Goal: Check status: Check status

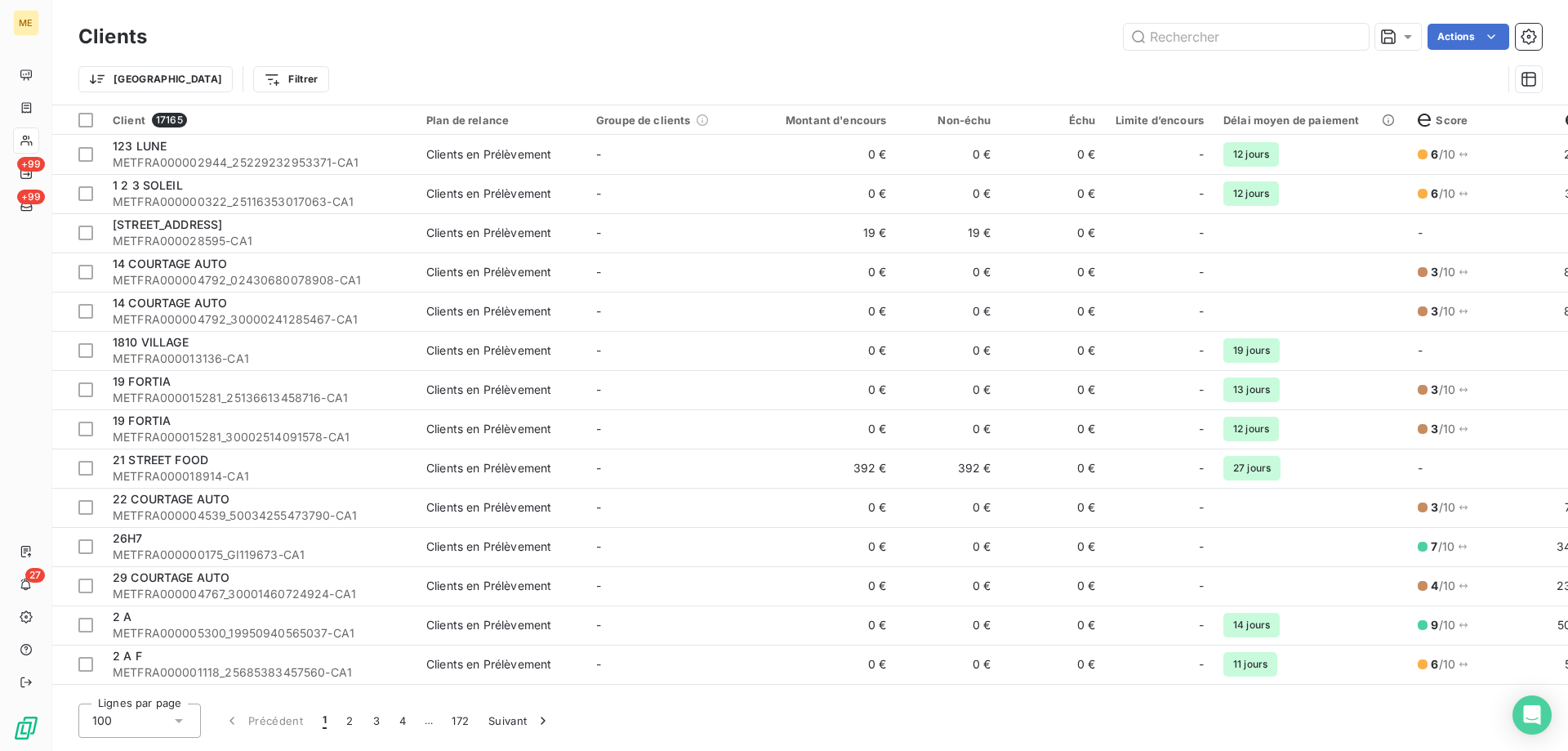
type input "METFRA000015112"
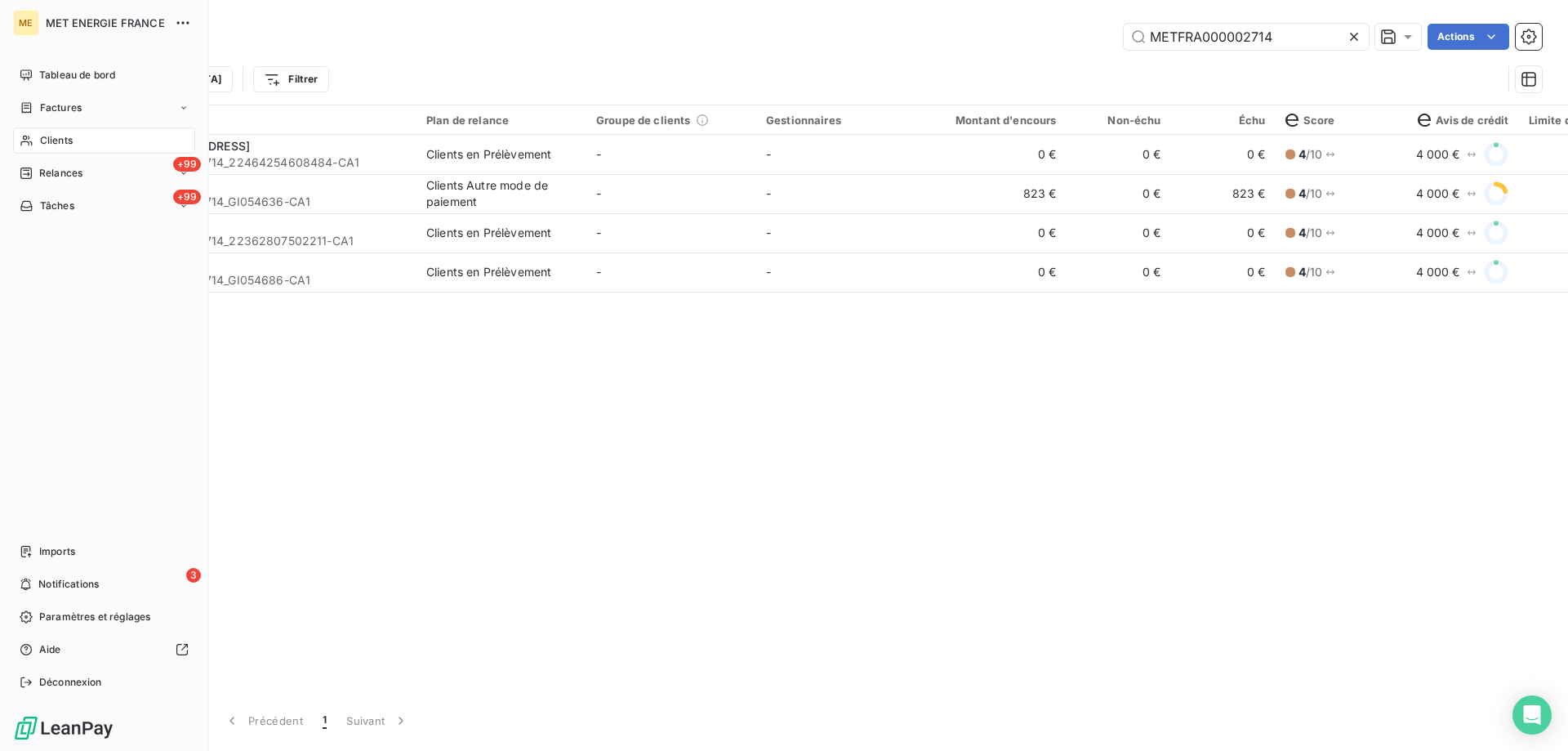
click at [56, 136] on span "Clients" at bounding box center [56, 140] width 33 height 14
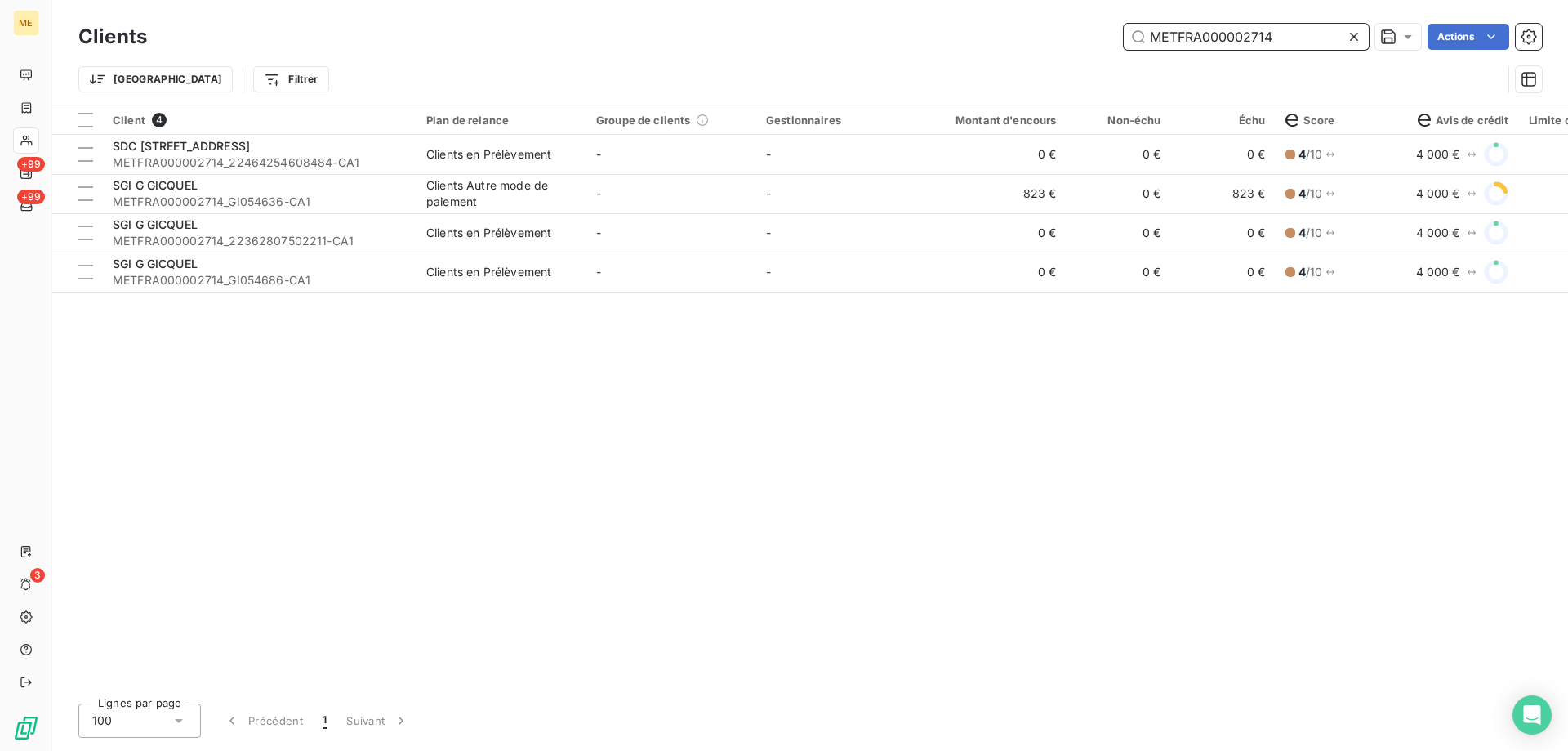
click at [1231, 35] on input "METFRA000002714" at bounding box center [1246, 36] width 245 height 26
paste input "19834587425841"
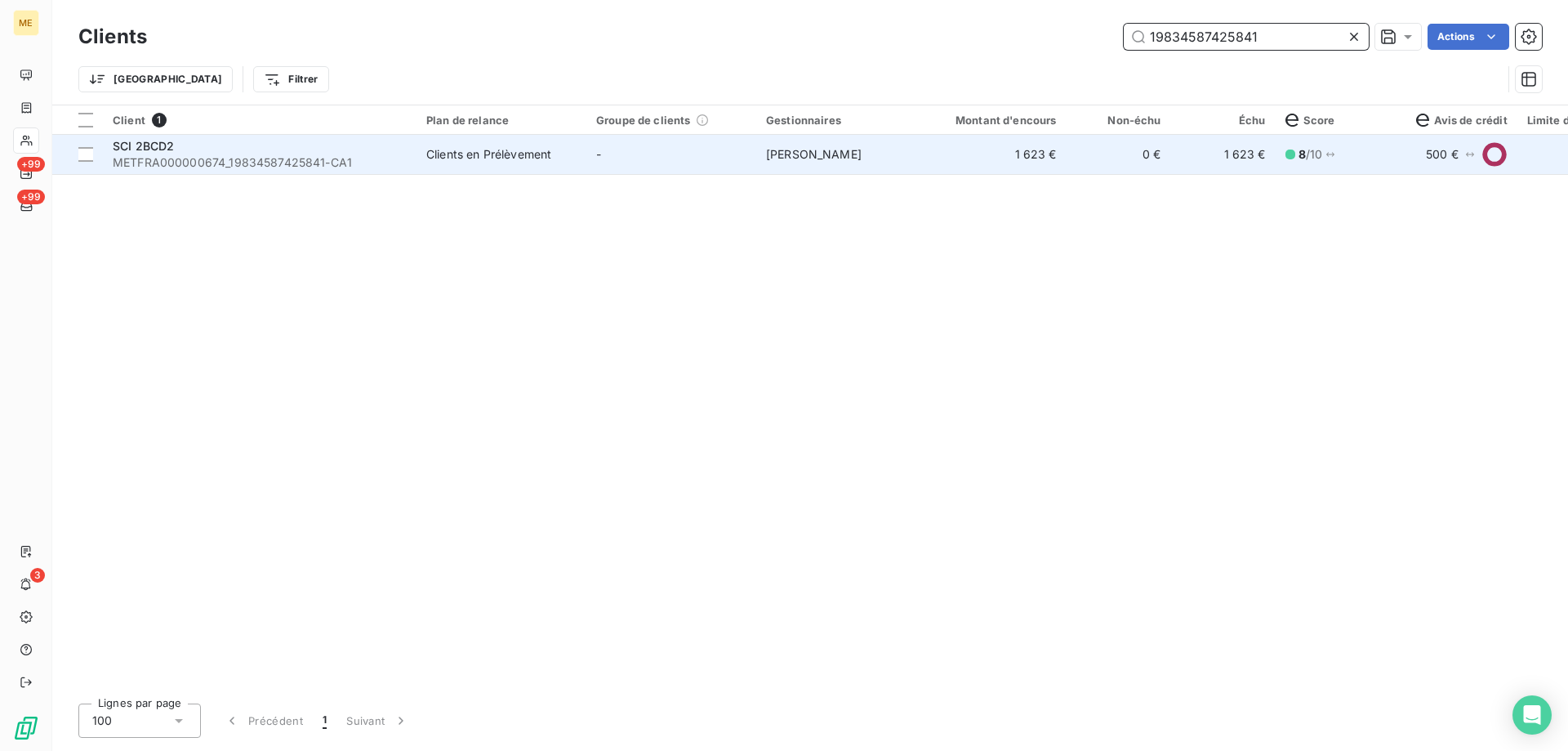
type input "19834587425841"
click at [671, 146] on td "-" at bounding box center [671, 154] width 170 height 39
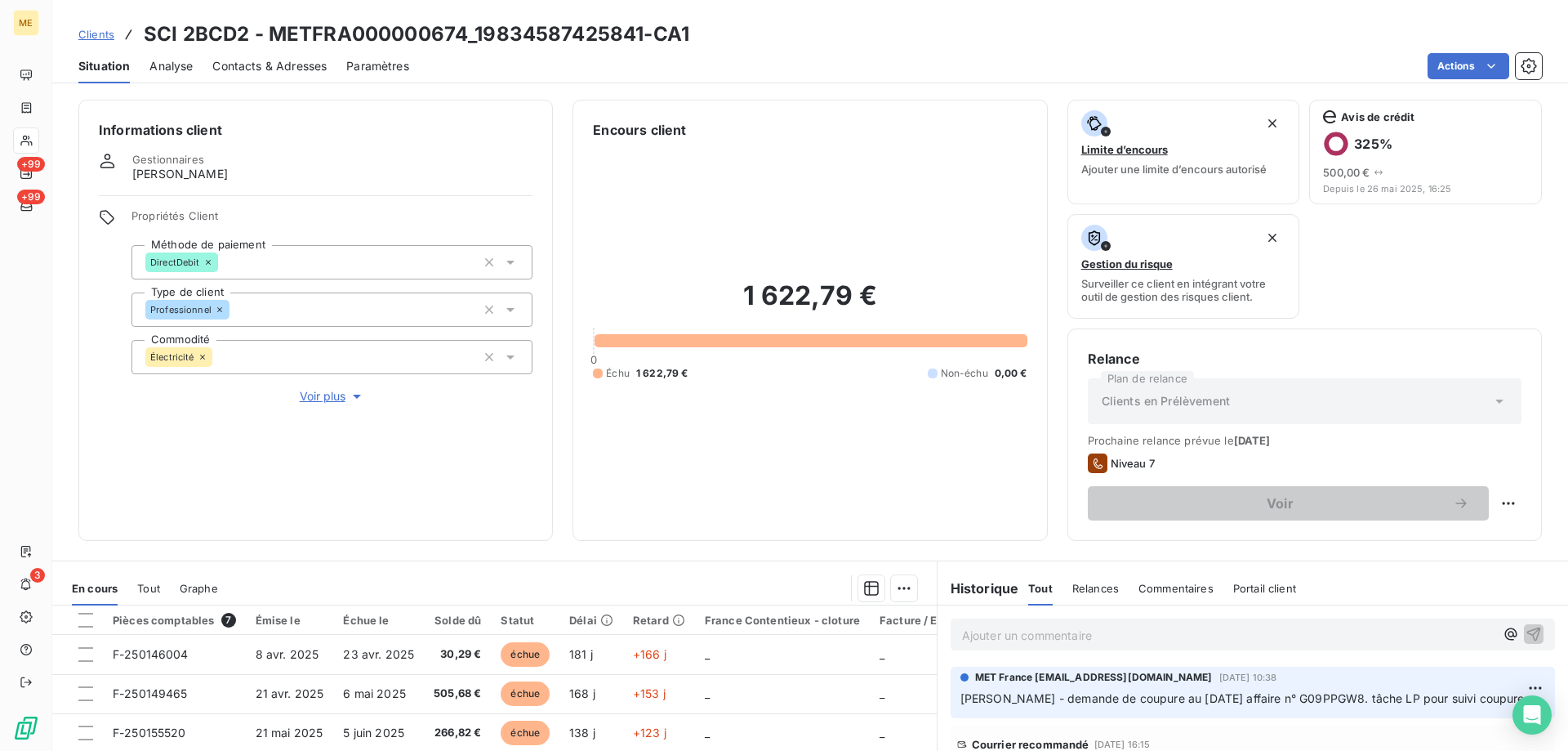
click at [312, 388] on span "Voir plus" at bounding box center [331, 396] width 65 height 16
